Goal: Task Accomplishment & Management: Manage account settings

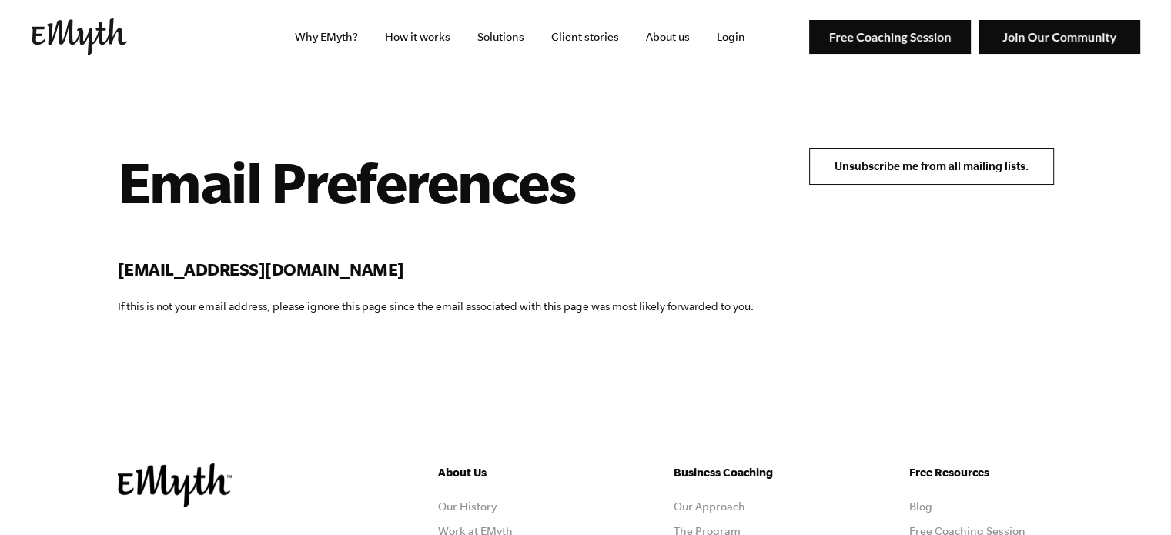
click at [950, 166] on input "Unsubscribe me from all mailing lists." at bounding box center [931, 166] width 245 height 37
click at [939, 150] on input "Unsubscribe me from all mailing lists." at bounding box center [931, 166] width 245 height 37
